Goal: Check status: Check status

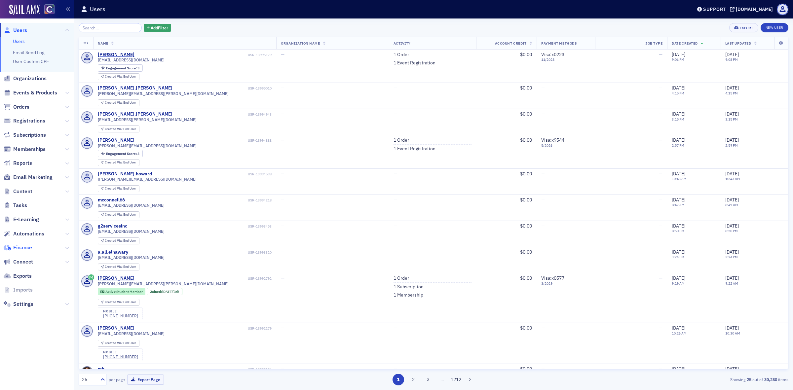
click at [25, 245] on span "Finance" at bounding box center [22, 247] width 19 height 7
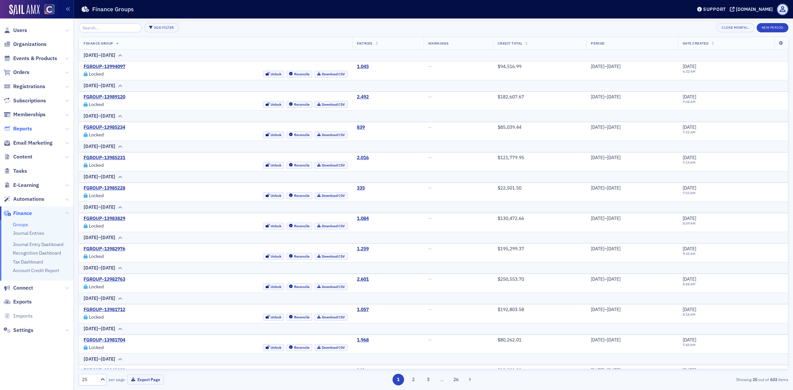
click at [20, 129] on span "Reports" at bounding box center [22, 128] width 19 height 7
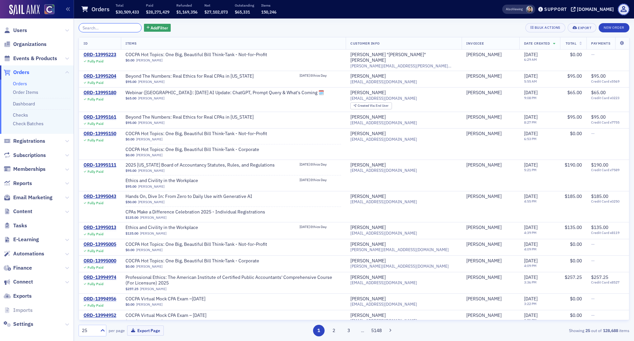
click at [104, 23] on input "search" at bounding box center [110, 27] width 63 height 9
click at [102, 27] on input "search" at bounding box center [110, 27] width 63 height 9
paste input "ORD-13918803"
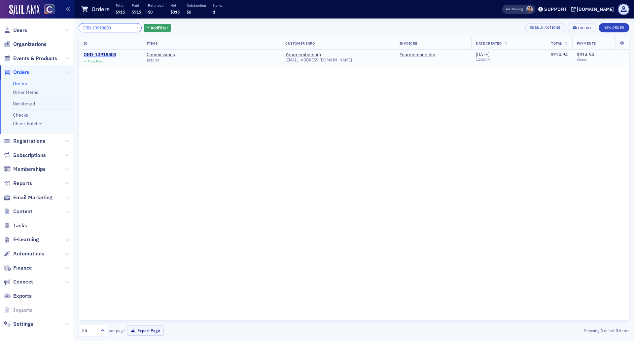
type input "ORD-13918803"
click at [103, 52] on div "ORD-13918803" at bounding box center [100, 55] width 33 height 6
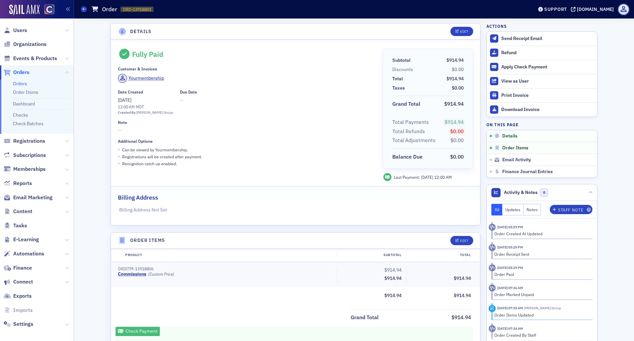
click at [122, 275] on link "Commissions" at bounding box center [132, 274] width 28 height 6
